Goal: Information Seeking & Learning: Check status

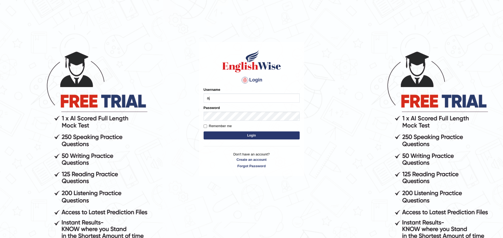
type input "ajaykiransomasi"
click at [204, 131] on button "Login" at bounding box center [252, 135] width 96 height 8
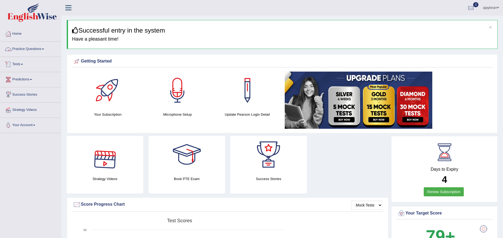
click at [44, 46] on link "Practice Questions" at bounding box center [30, 48] width 61 height 13
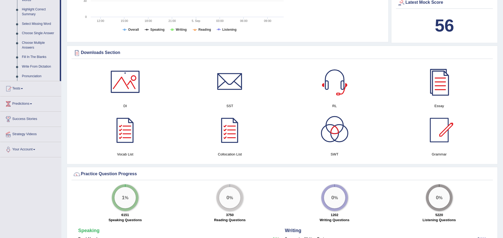
scroll to position [260, 0]
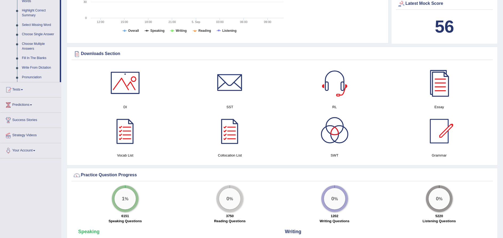
click at [27, 91] on link "Tests" at bounding box center [30, 88] width 61 height 13
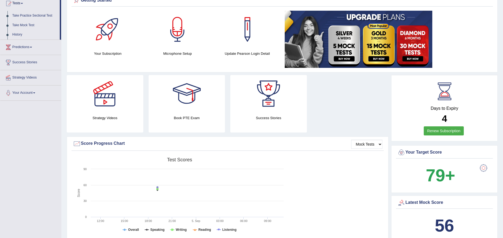
scroll to position [0, 0]
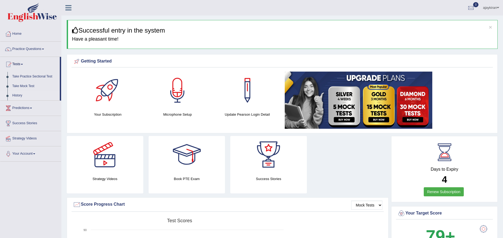
click at [18, 91] on link "History" at bounding box center [35, 96] width 50 height 10
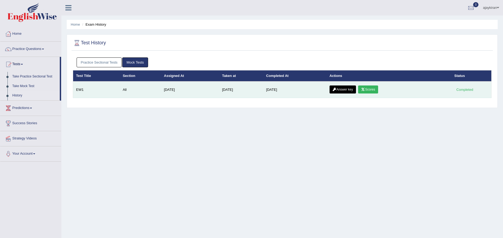
click at [342, 90] on link "Answer key" at bounding box center [342, 89] width 26 height 8
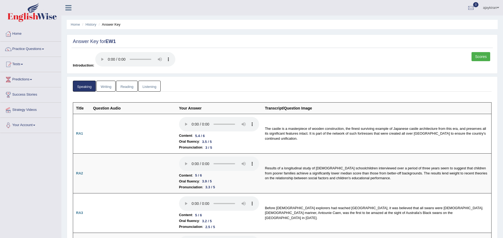
click at [105, 89] on link "Writing" at bounding box center [105, 86] width 19 height 11
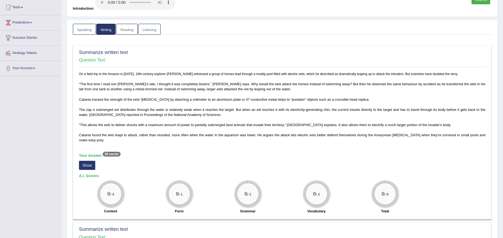
scroll to position [56, 0]
click at [89, 170] on button "Show" at bounding box center [87, 165] width 16 height 9
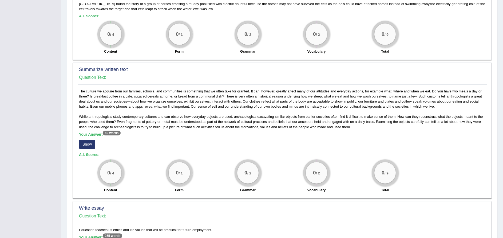
scroll to position [217, 0]
click at [90, 147] on button "Show" at bounding box center [87, 143] width 16 height 9
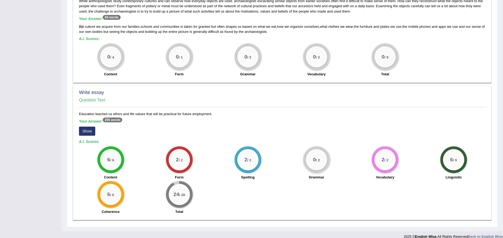
scroll to position [338, 0]
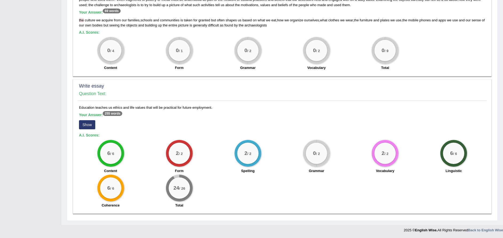
click at [83, 129] on button "Show" at bounding box center [87, 124] width 16 height 9
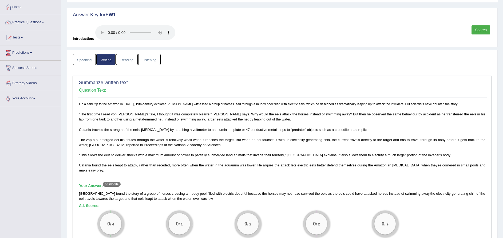
scroll to position [27, 0]
click at [127, 61] on link "Reading" at bounding box center [126, 58] width 21 height 11
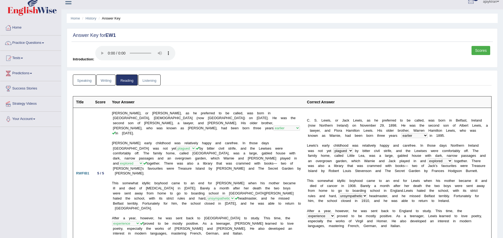
scroll to position [4, 0]
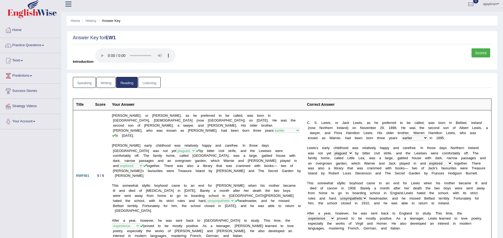
click at [154, 82] on link "Listening" at bounding box center [149, 82] width 22 height 11
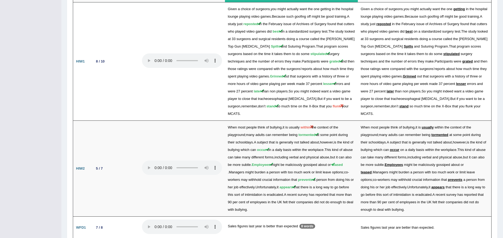
scroll to position [820, 0]
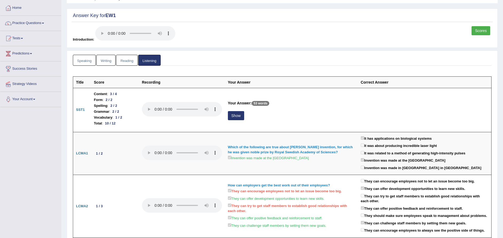
scroll to position [6, 0]
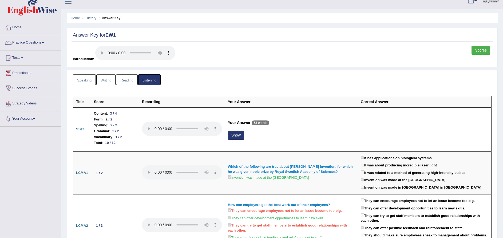
click at [125, 78] on link "Reading" at bounding box center [126, 79] width 21 height 11
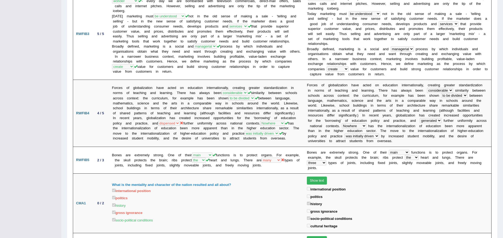
scroll to position [0, 0]
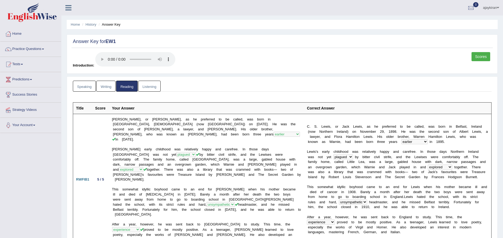
click at [103, 85] on link "Writing" at bounding box center [105, 86] width 19 height 11
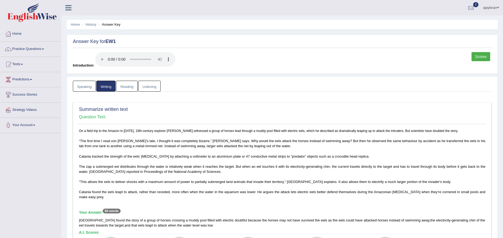
click at [146, 88] on link "Listening" at bounding box center [149, 86] width 22 height 11
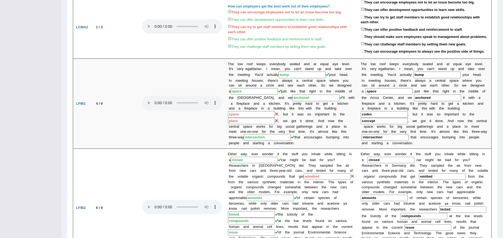
scroll to position [207, 0]
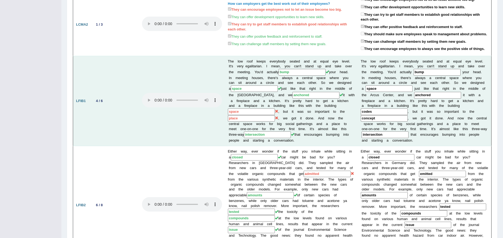
click at [283, 73] on input "bump" at bounding box center [301, 72] width 47 height 7
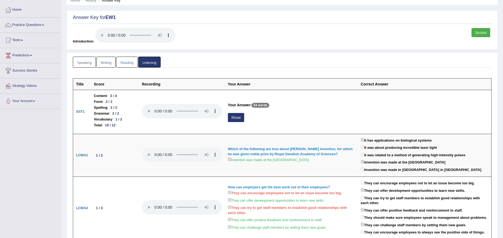
scroll to position [0, 0]
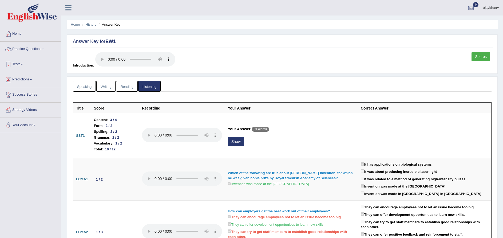
click at [129, 83] on link "Reading" at bounding box center [126, 86] width 21 height 11
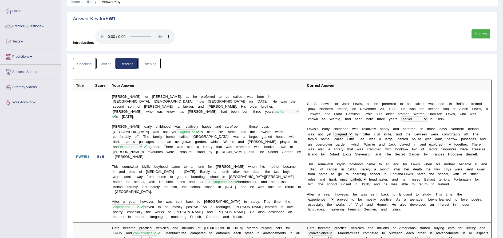
scroll to position [14, 0]
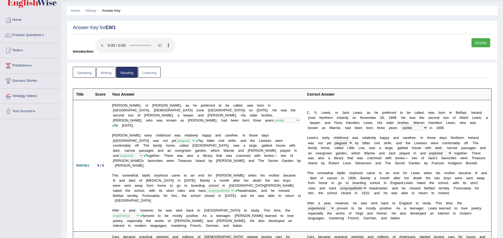
click at [107, 67] on link "Writing" at bounding box center [105, 72] width 19 height 11
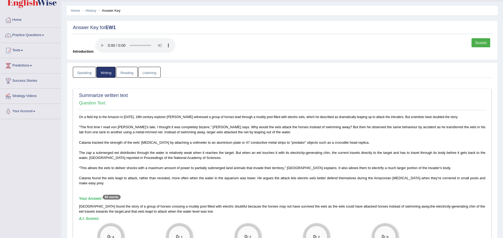
click at [85, 70] on link "Speaking" at bounding box center [84, 72] width 23 height 11
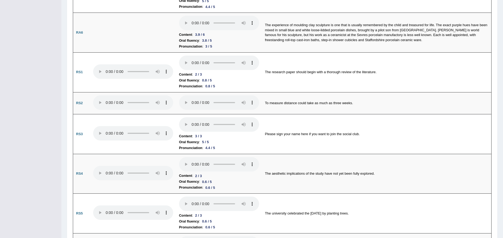
scroll to position [0, 0]
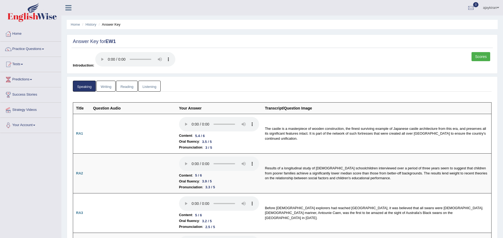
click at [147, 87] on link "Listening" at bounding box center [149, 86] width 22 height 11
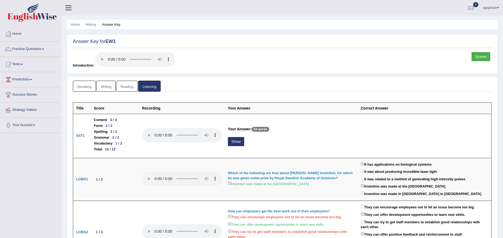
click at [109, 87] on link "Writing" at bounding box center [105, 86] width 19 height 11
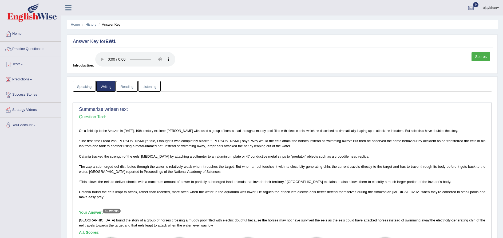
click at [146, 83] on link "Listening" at bounding box center [149, 86] width 22 height 11
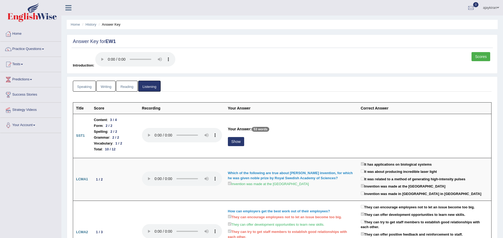
click at [125, 87] on link "Reading" at bounding box center [126, 86] width 21 height 11
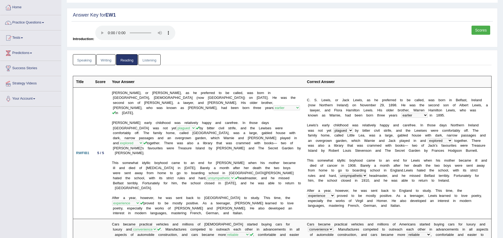
scroll to position [21, 0]
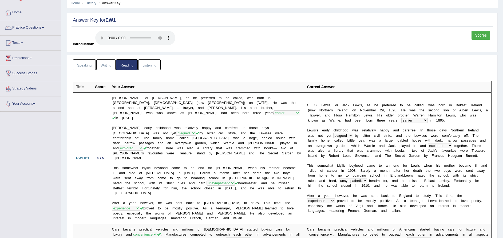
click at [154, 61] on link "Listening" at bounding box center [149, 64] width 22 height 11
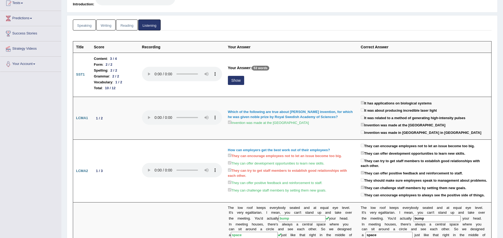
scroll to position [0, 0]
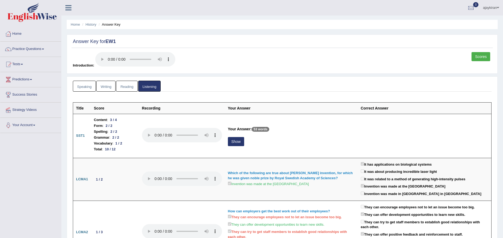
click at [87, 87] on link "Speaking" at bounding box center [84, 86] width 23 height 11
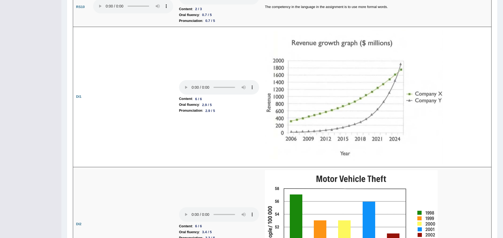
scroll to position [699, 0]
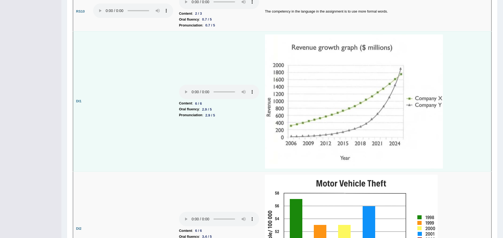
click at [378, 113] on img at bounding box center [354, 101] width 178 height 134
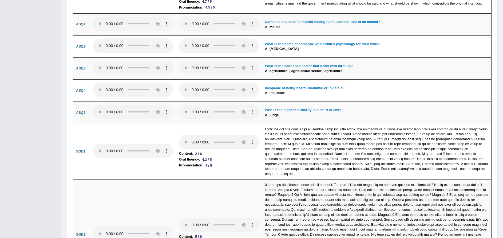
scroll to position [1415, 0]
